Goal: Transaction & Acquisition: Purchase product/service

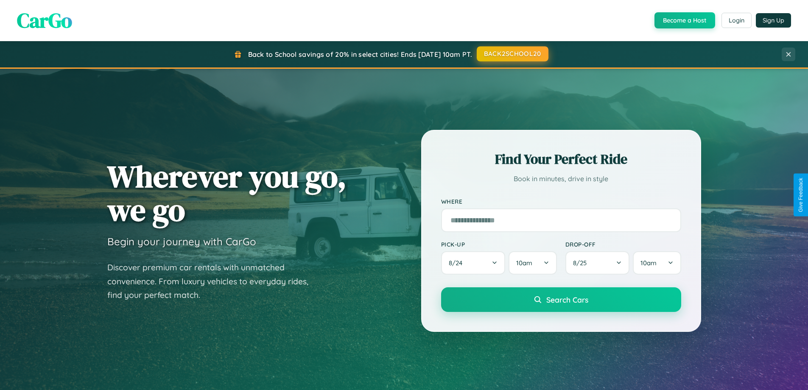
click at [512, 54] on button "BACK2SCHOOL20" at bounding box center [513, 53] width 72 height 15
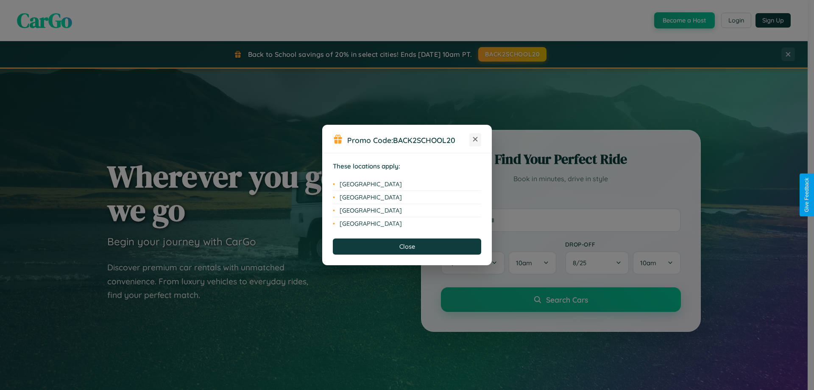
click at [475, 139] on icon at bounding box center [475, 139] width 5 height 5
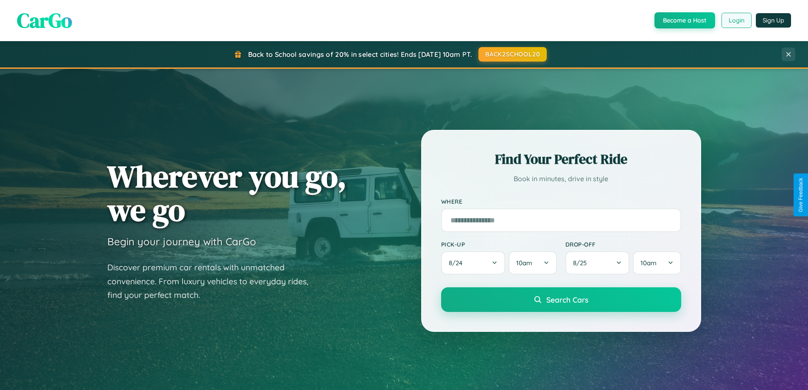
click at [736, 20] on button "Login" at bounding box center [736, 20] width 30 height 15
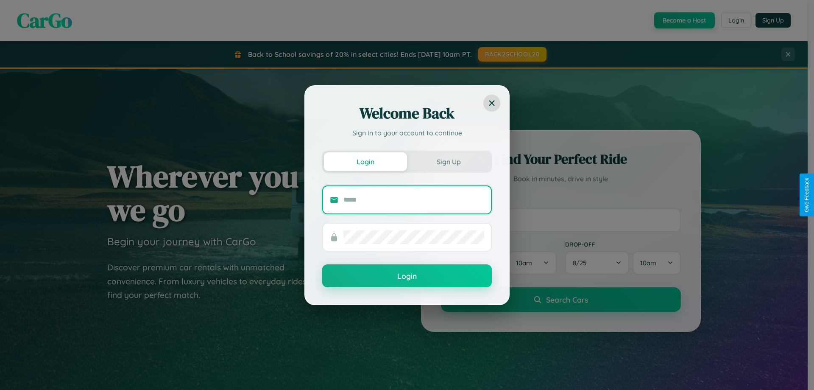
click at [414, 199] on input "text" at bounding box center [413, 200] width 141 height 14
type input "**********"
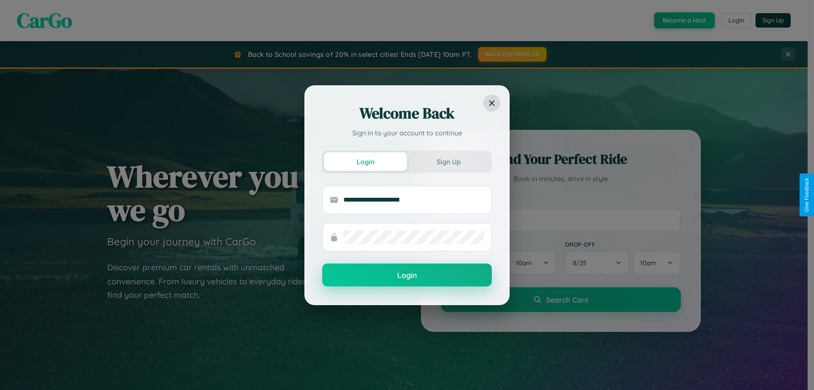
click at [407, 275] on button "Login" at bounding box center [407, 274] width 170 height 23
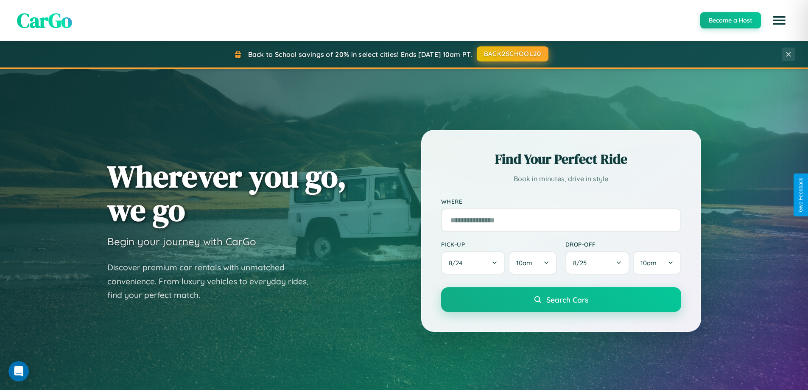
click at [512, 54] on button "BACK2SCHOOL20" at bounding box center [513, 53] width 72 height 15
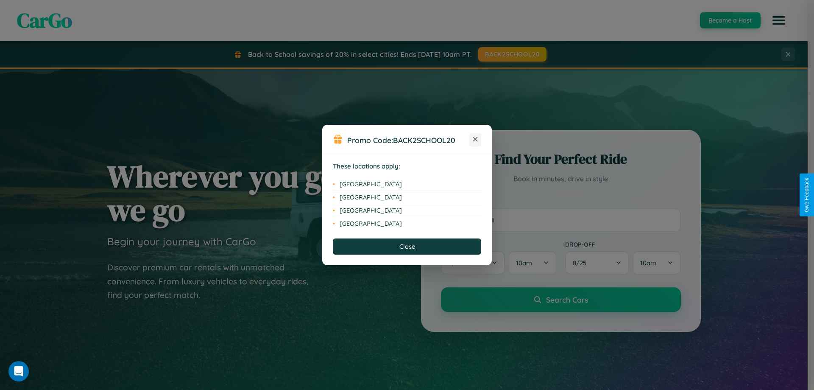
click at [475, 139] on icon at bounding box center [475, 139] width 5 height 5
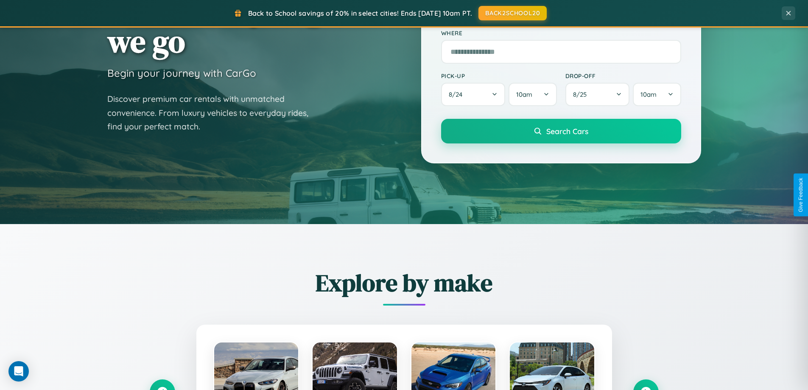
scroll to position [365, 0]
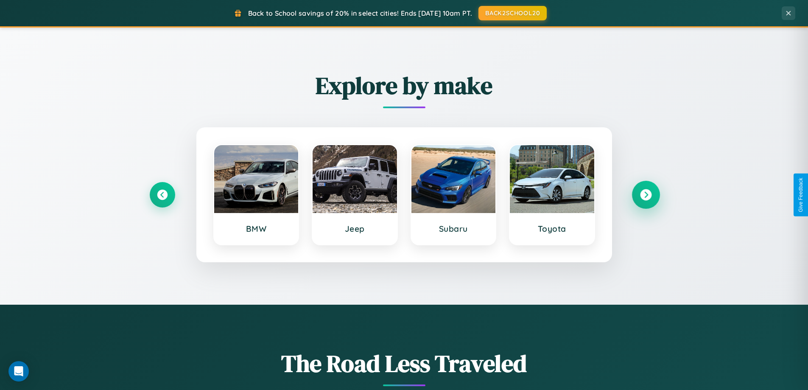
click at [645, 195] on icon at bounding box center [645, 194] width 11 height 11
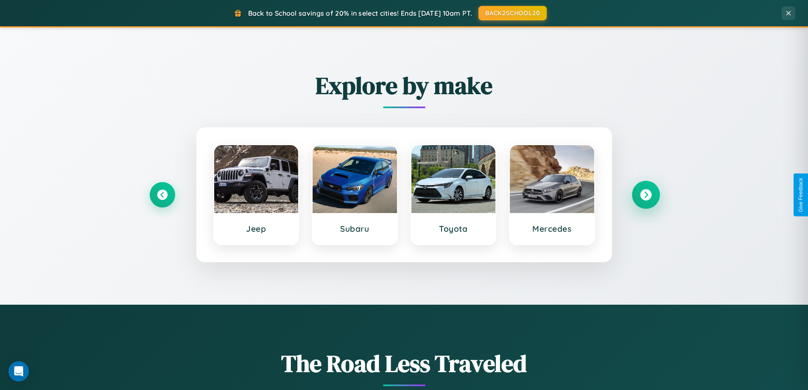
click at [645, 195] on icon at bounding box center [645, 194] width 11 height 11
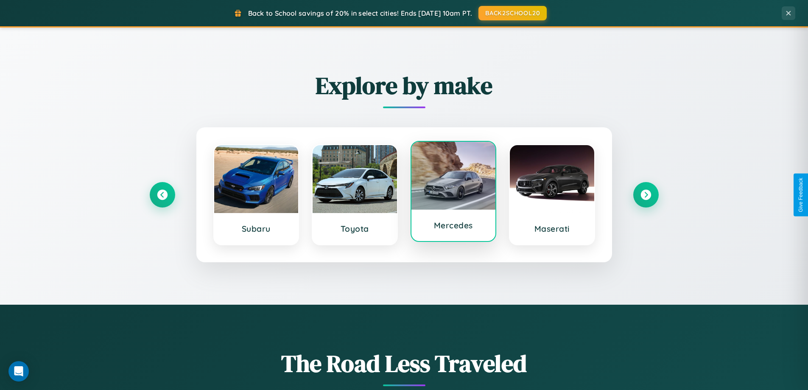
click at [453, 192] on div at bounding box center [453, 176] width 84 height 68
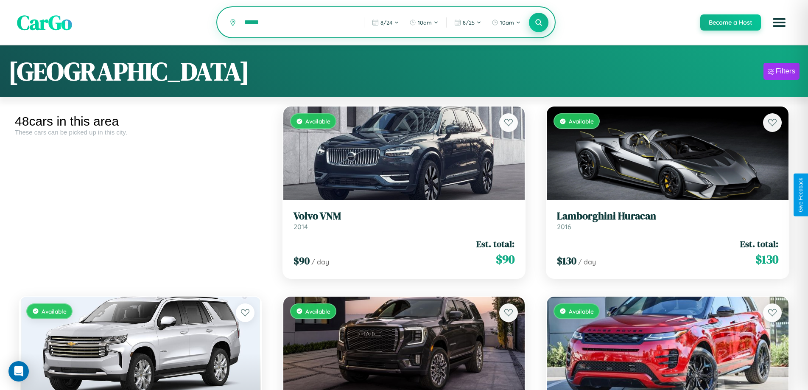
type input "******"
click at [538, 23] on icon at bounding box center [539, 22] width 8 height 8
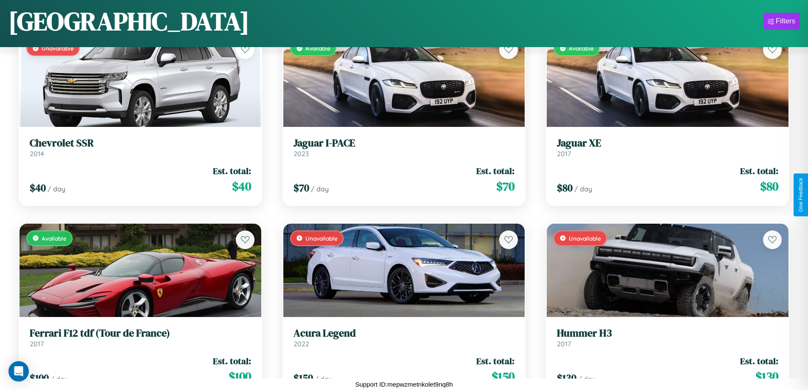
scroll to position [1258, 0]
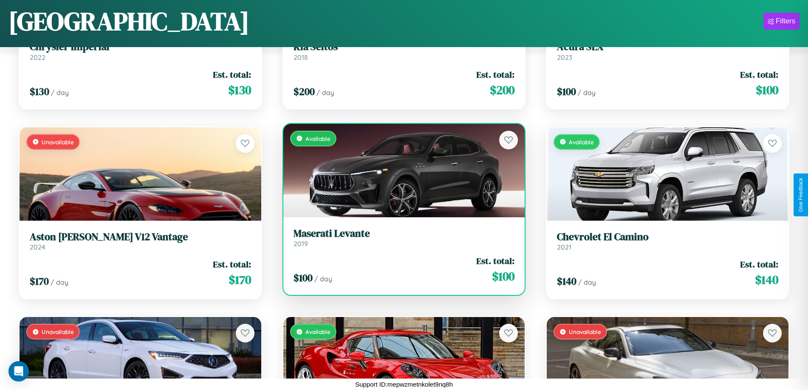
click at [400, 240] on link "Maserati Levante 2019" at bounding box center [403, 237] width 221 height 21
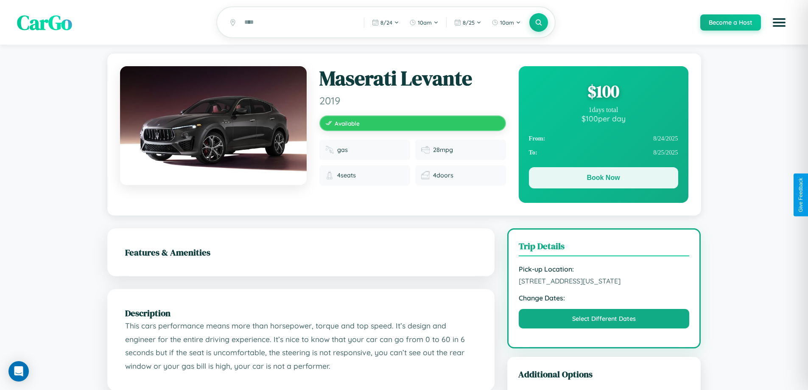
click at [603, 179] on button "Book Now" at bounding box center [603, 177] width 149 height 21
